Goal: Task Accomplishment & Management: Complete application form

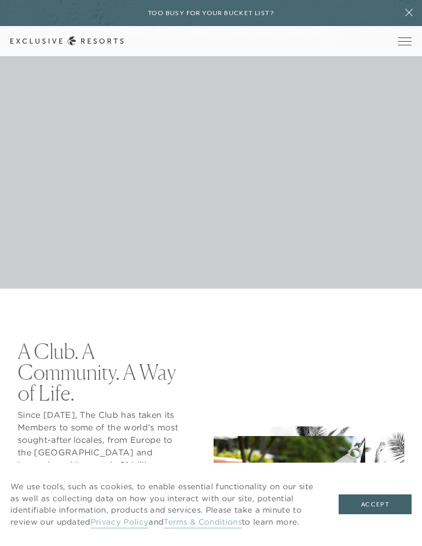
scroll to position [258, 0]
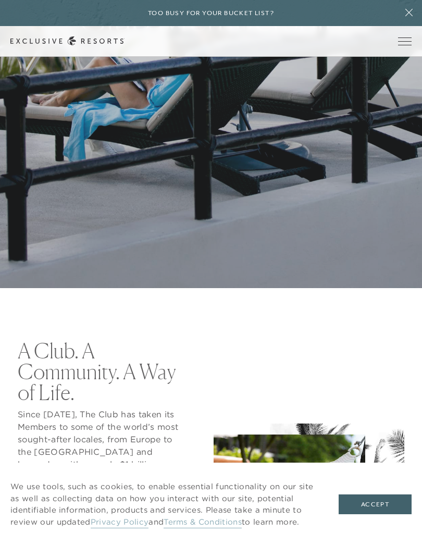
click at [370, 487] on button "Accept" at bounding box center [375, 505] width 73 height 20
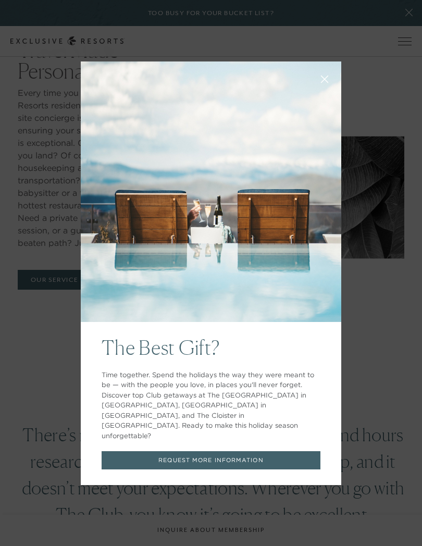
scroll to position [1903, 0]
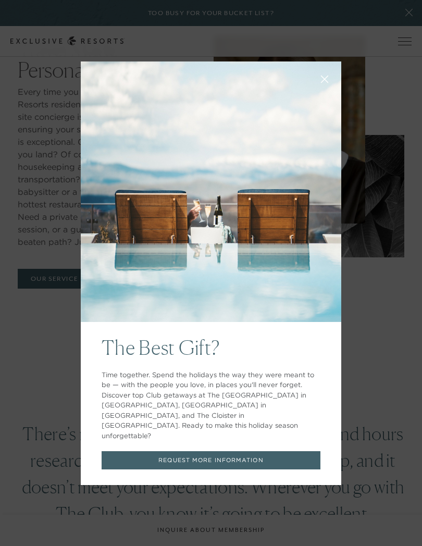
click at [279, 451] on link "REQUEST MORE INFORMATION" at bounding box center [211, 460] width 219 height 18
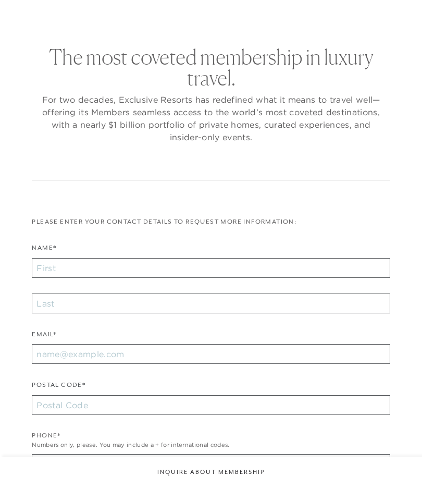
checkbox input "false"
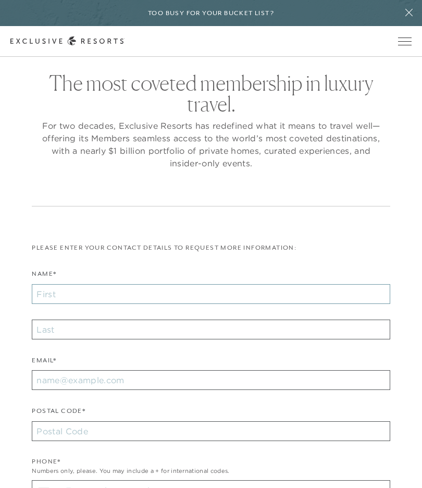
click at [54, 293] on input "Name*" at bounding box center [211, 294] width 358 height 20
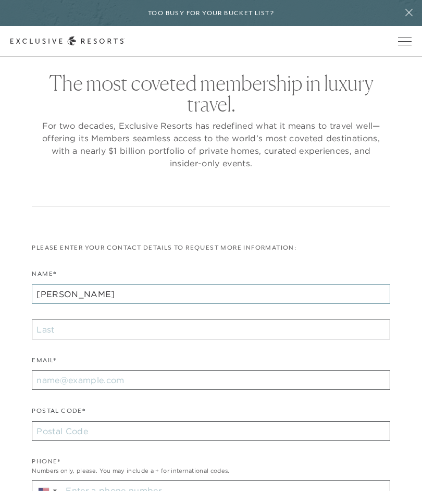
type input "[PERSON_NAME]"
click at [53, 327] on input "text" at bounding box center [211, 330] width 358 height 20
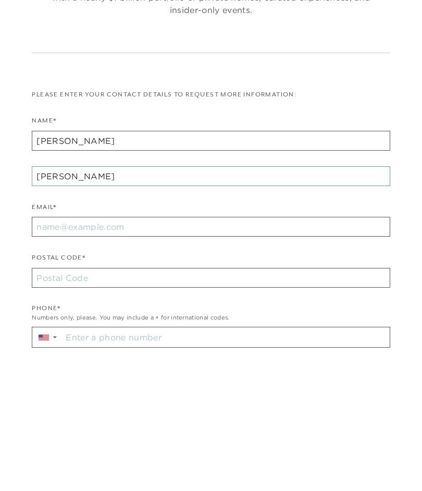
type input "[PERSON_NAME]"
click at [47, 358] on input "Email*" at bounding box center [211, 368] width 358 height 20
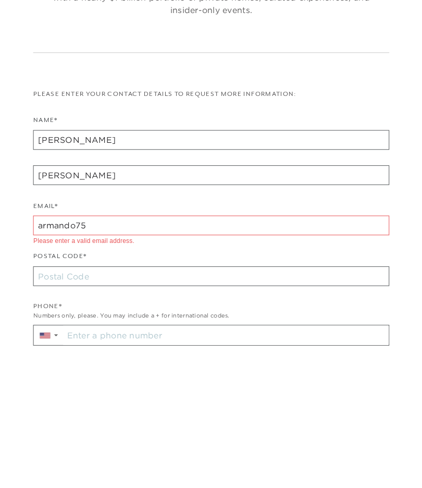
scroll to position [153, 0]
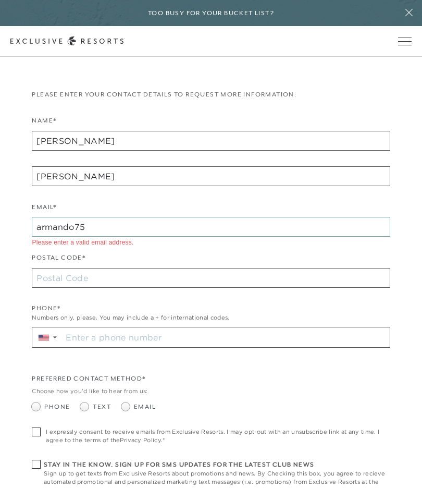
click at [103, 225] on input "armando75" at bounding box center [211, 227] width 358 height 20
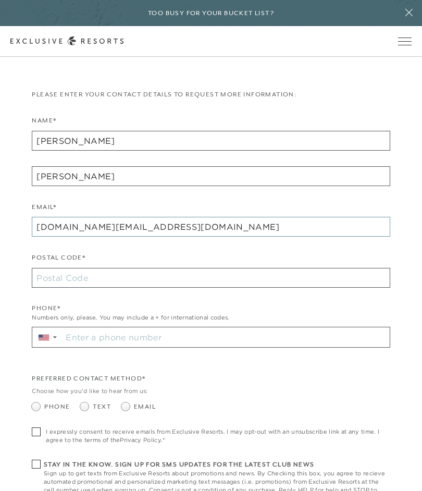
type input "[DOMAIN_NAME][EMAIL_ADDRESS][DOMAIN_NAME]"
click at [58, 276] on input "Postal Code*" at bounding box center [211, 278] width 358 height 20
type input "92275"
click at [72, 321] on div "Phone* Numbers only, please. You may include a + for international codes. ▼" at bounding box center [211, 330] width 358 height 55
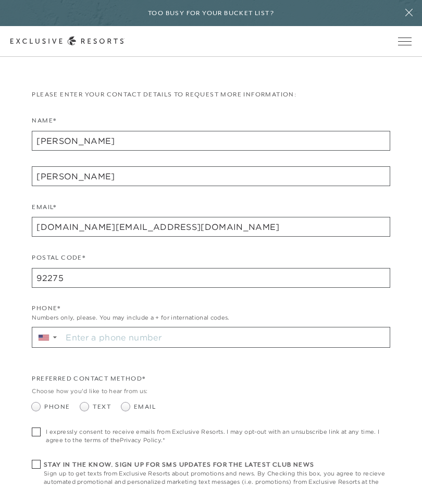
click at [73, 339] on input "Stay in the know. Sign up for sms updates for the latest club news Sign up to g…" at bounding box center [225, 337] width 327 height 20
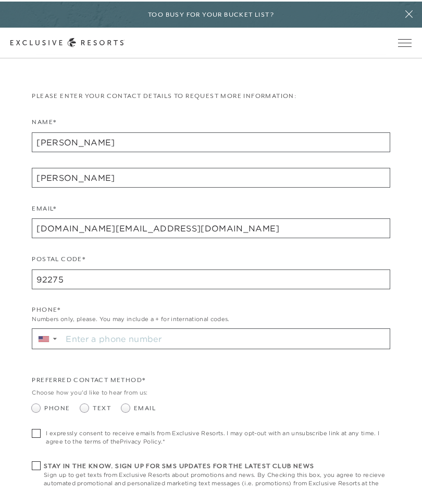
scroll to position [173, 0]
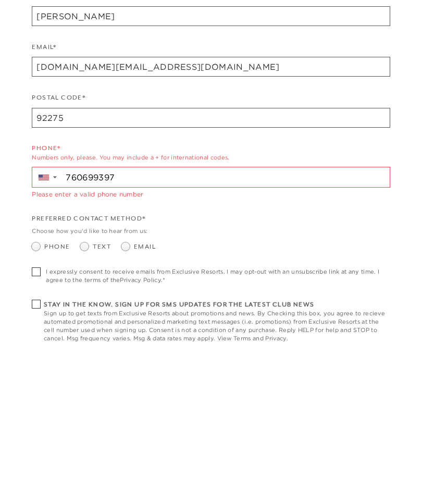
type input "[PHONE_NUMBER]"
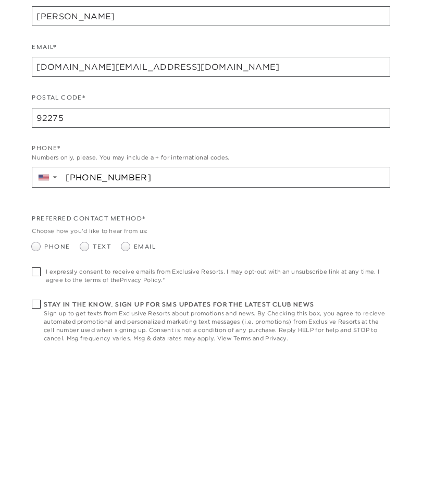
click at [90, 383] on span at bounding box center [86, 387] width 13 height 8
radio input "true"
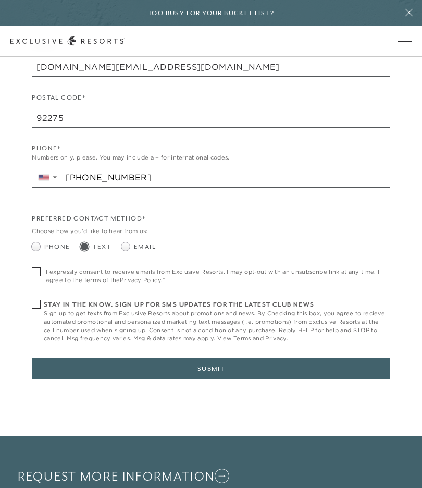
click at [33, 268] on span at bounding box center [36, 271] width 9 height 9
checkbox input "true"
click at [34, 300] on span at bounding box center [36, 304] width 9 height 9
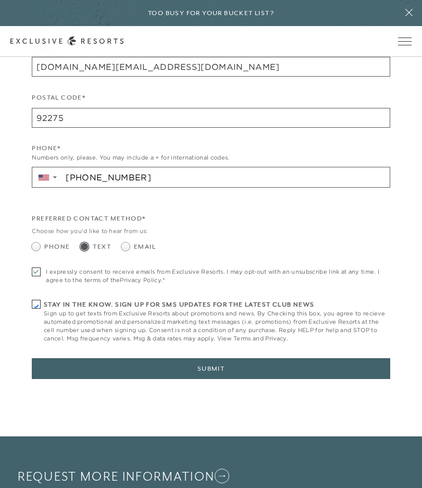
checkbox input "true"
click at [88, 367] on button "Submit" at bounding box center [211, 368] width 358 height 21
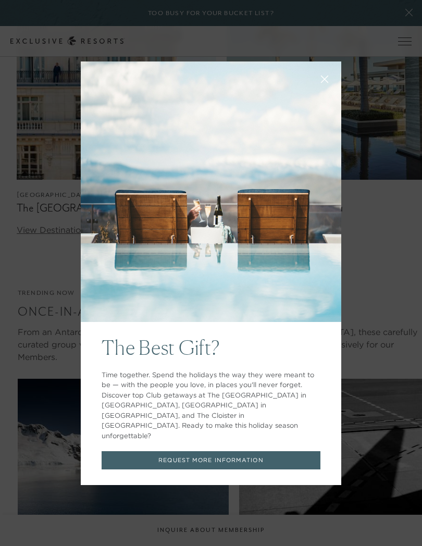
scroll to position [1980, 0]
click at [281, 451] on link "REQUEST MORE INFORMATION" at bounding box center [211, 460] width 219 height 18
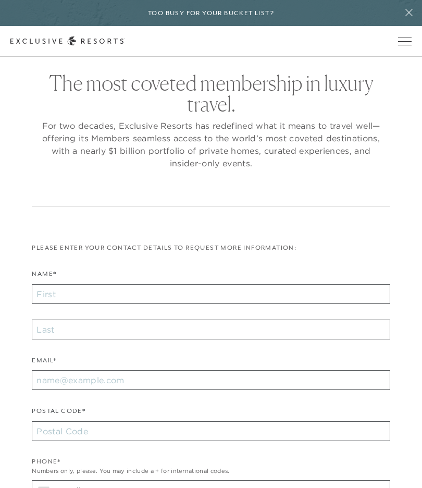
checkbox input "false"
click at [55, 300] on input "Name*" at bounding box center [211, 294] width 358 height 20
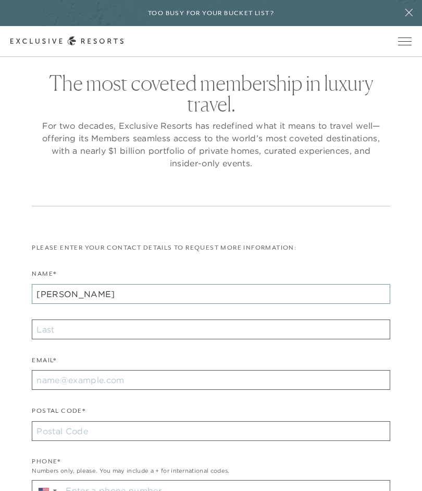
type input "[PERSON_NAME]"
click at [56, 329] on input "text" at bounding box center [211, 330] width 358 height 20
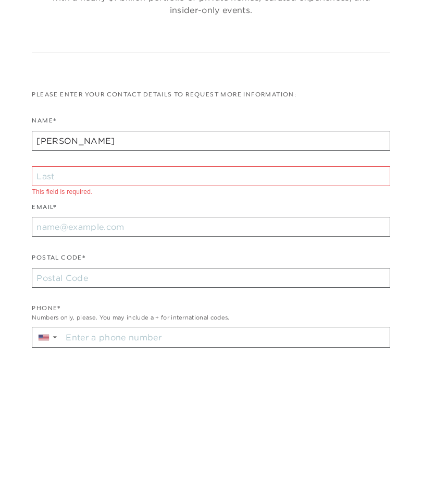
scroll to position [153, 0]
